Goal: Check status

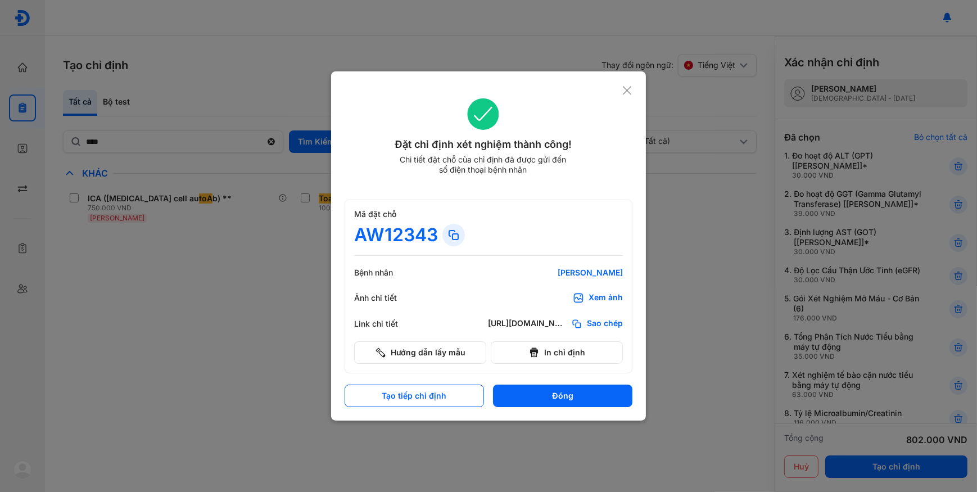
scroll to position [349, 0]
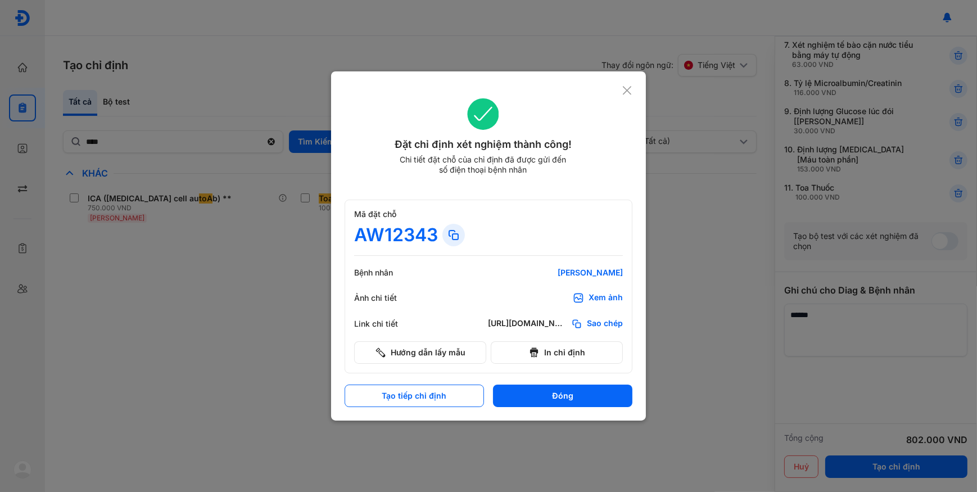
click at [25, 109] on div at bounding box center [488, 246] width 977 height 492
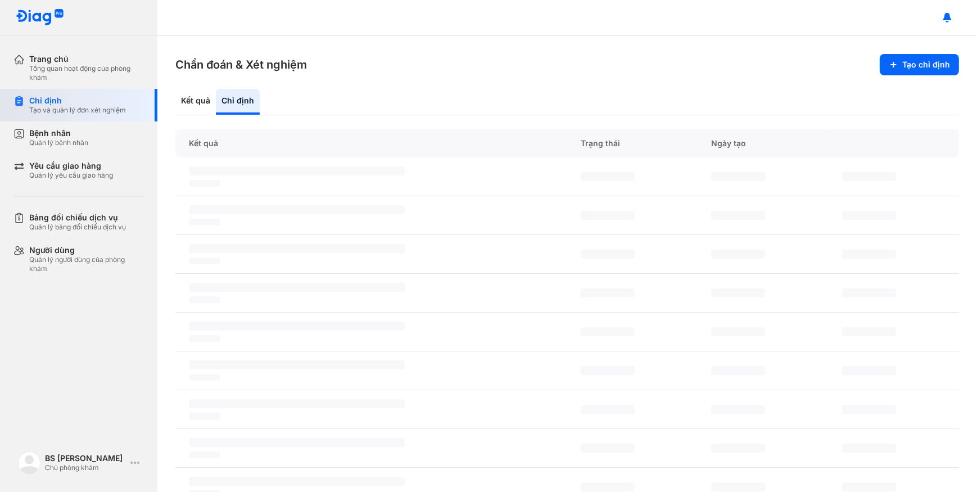
click at [19, 108] on div "Chỉ định Tạo và quản lý đơn xét nghiệm" at bounding box center [85, 105] width 144 height 33
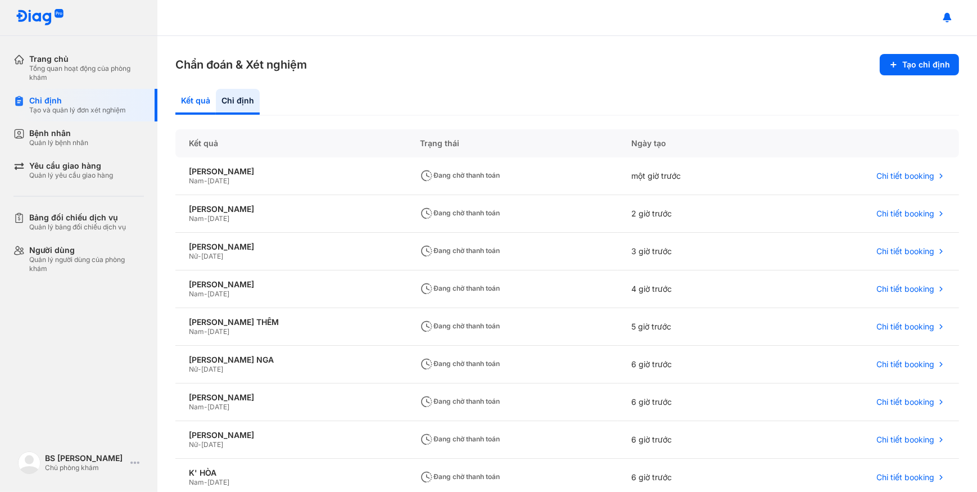
click at [216, 96] on div "Kết quả" at bounding box center [238, 102] width 44 height 26
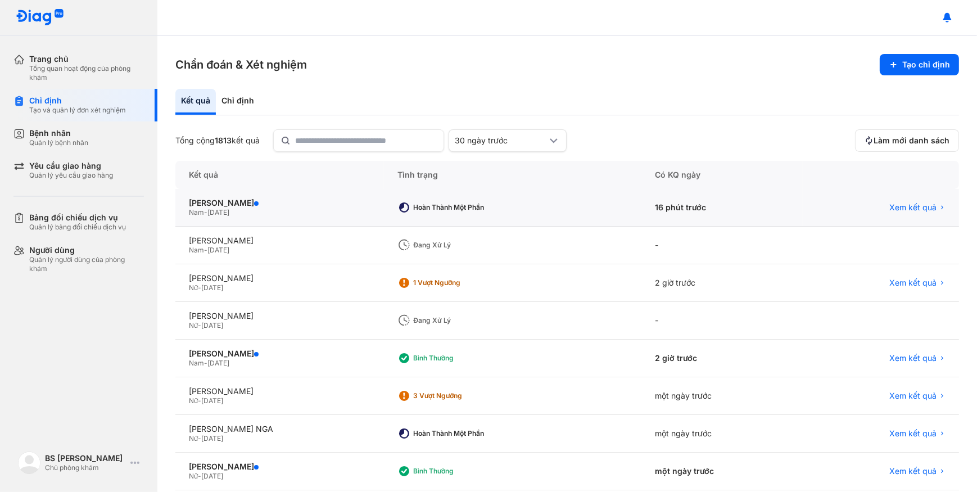
click at [368, 210] on div "Nam - [DATE]" at bounding box center [279, 212] width 181 height 9
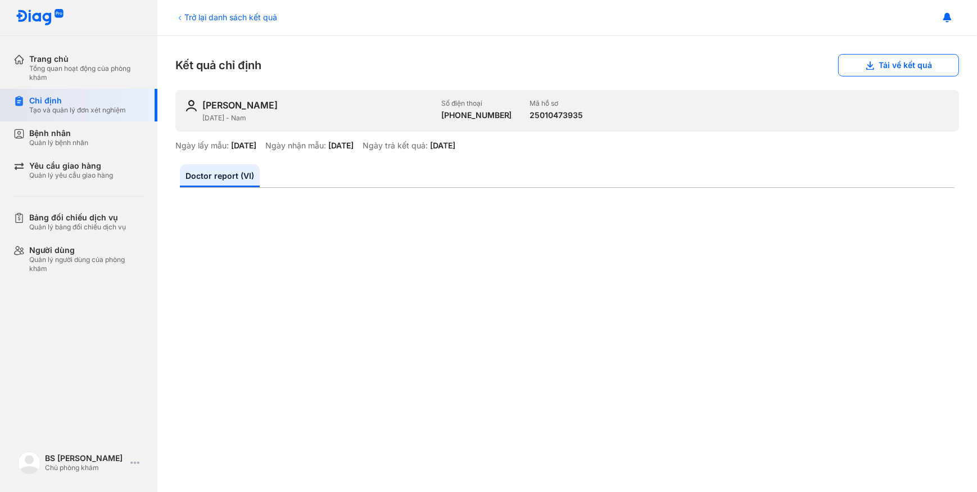
click at [101, 115] on div "Chỉ định Tạo và quản lý đơn xét nghiệm" at bounding box center [85, 105] width 144 height 33
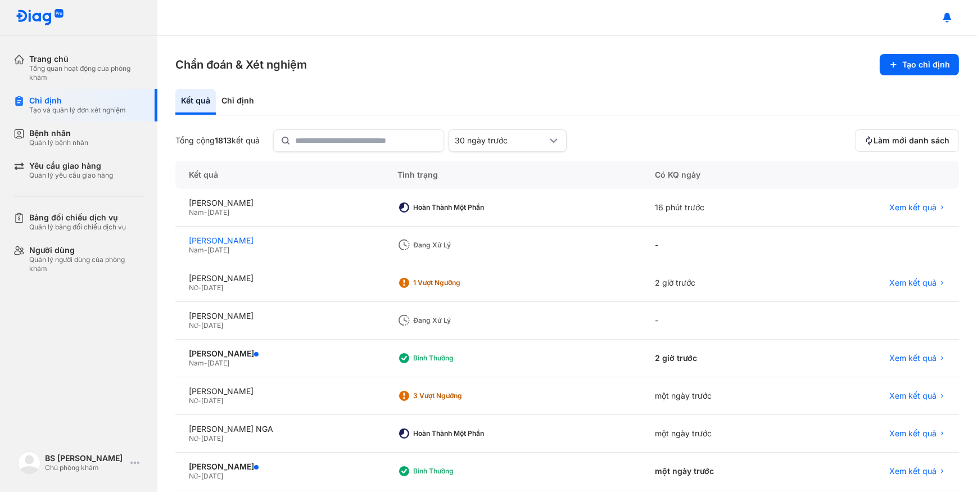
click at [267, 242] on div "[PERSON_NAME]" at bounding box center [279, 240] width 181 height 10
